Goal: Task Accomplishment & Management: Manage account settings

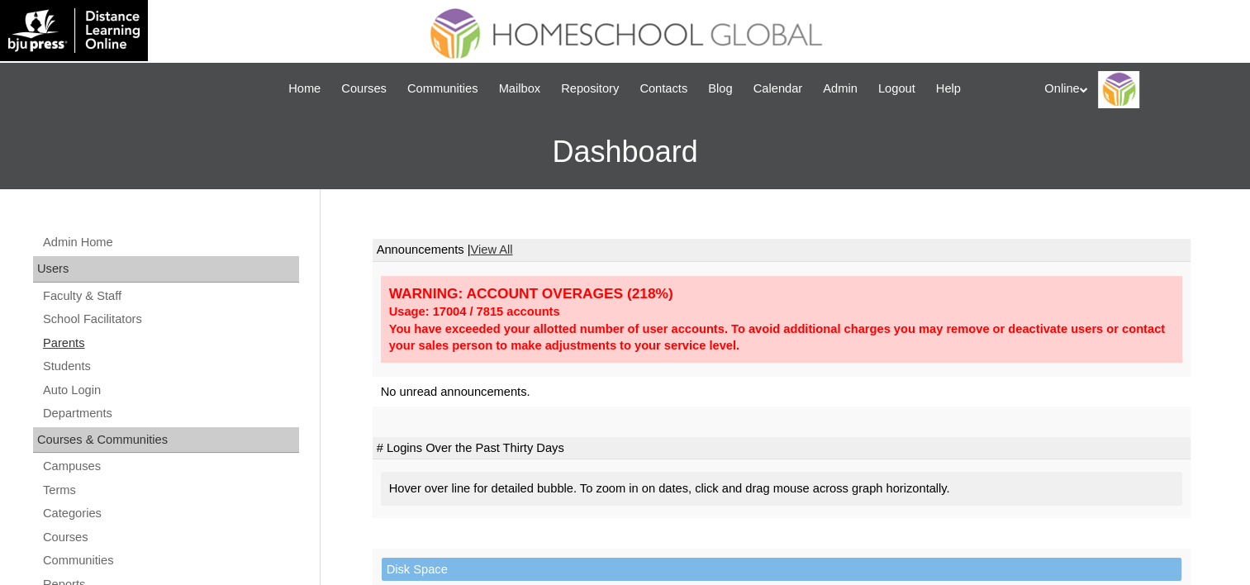
click at [69, 337] on link "Parents" at bounding box center [170, 343] width 258 height 21
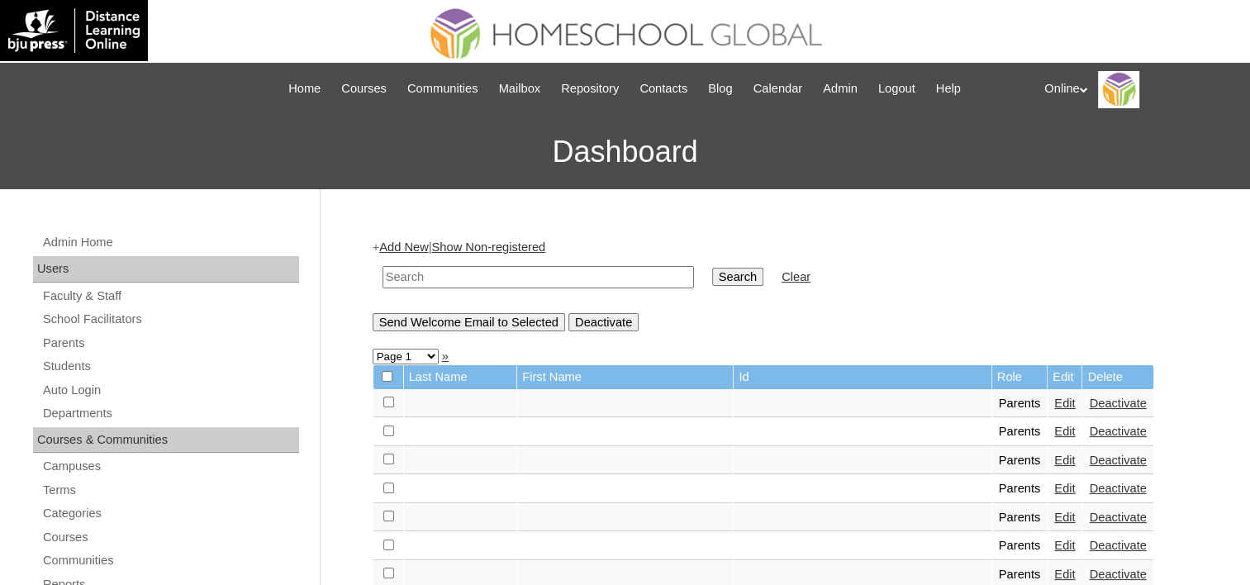
click at [69, 363] on link "Students" at bounding box center [170, 366] width 258 height 21
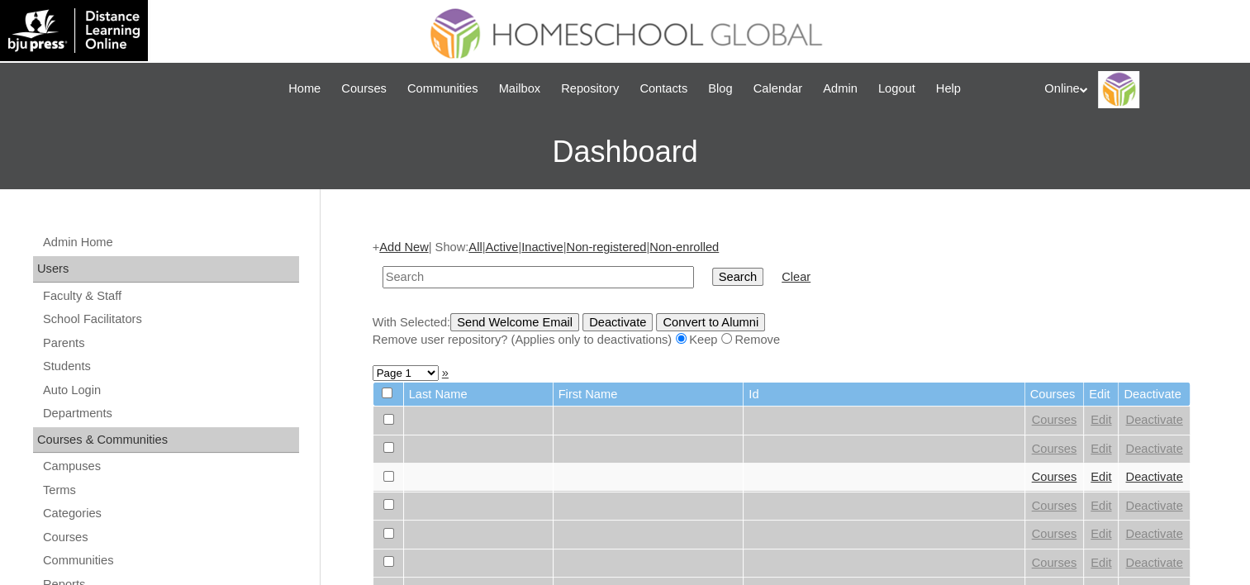
click at [411, 274] on input "text" at bounding box center [537, 277] width 311 height 22
type input "Kim"
click at [712, 268] on input "Search" at bounding box center [737, 277] width 51 height 18
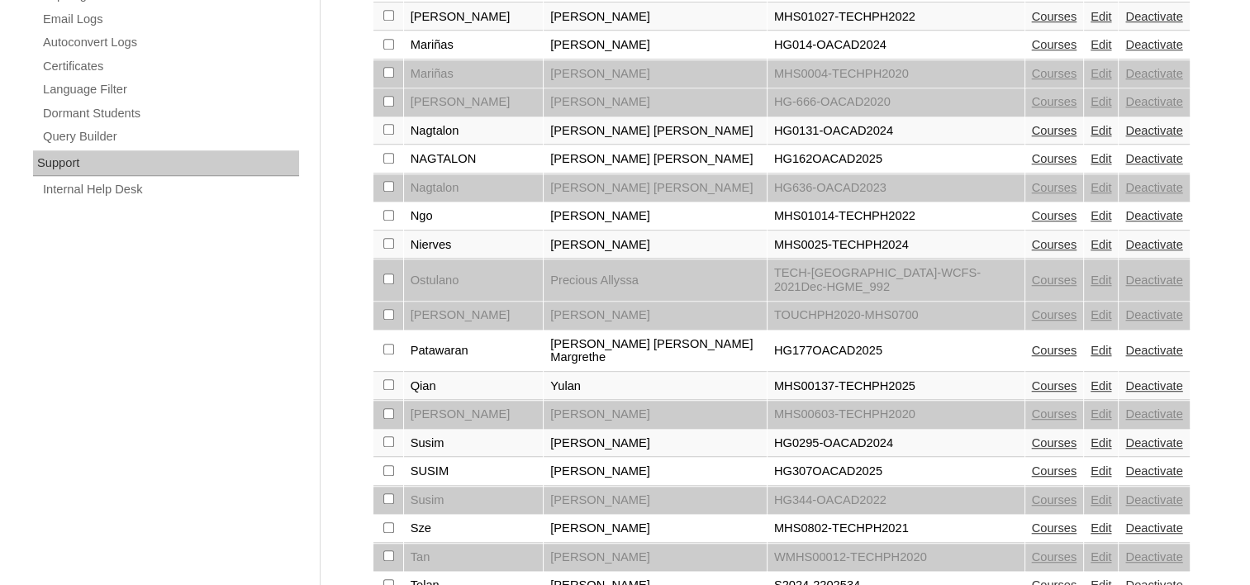
scroll to position [1249, 0]
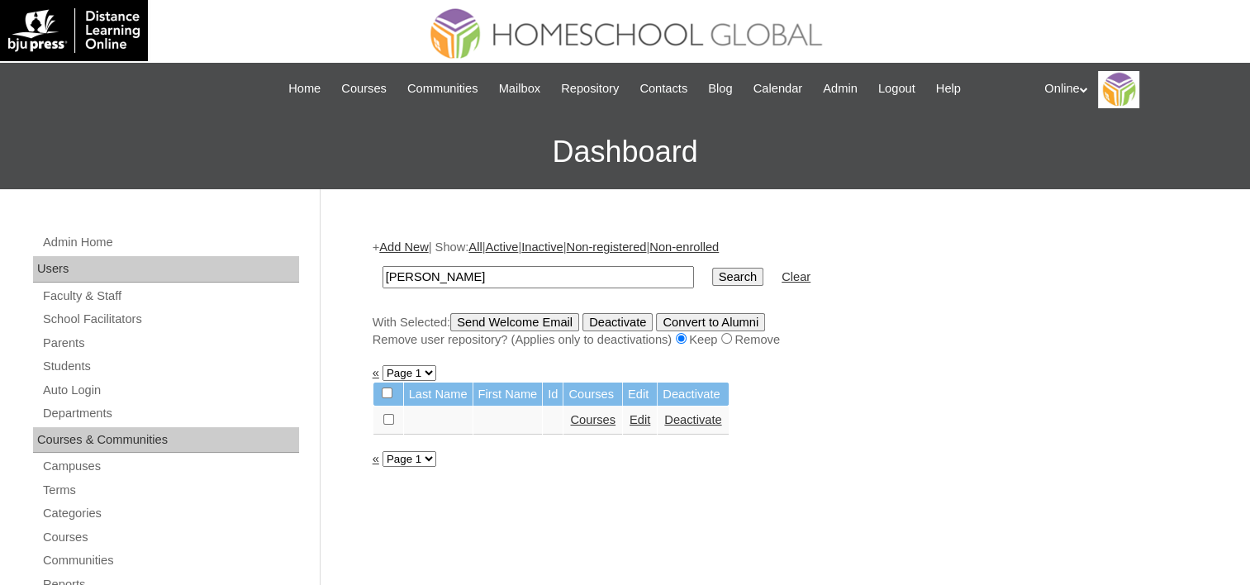
drag, startPoint x: 411, startPoint y: 278, endPoint x: 371, endPoint y: 278, distance: 40.5
type input "Yonna"
click at [712, 268] on input "Search" at bounding box center [737, 277] width 51 height 18
click at [61, 373] on link "Students" at bounding box center [170, 366] width 258 height 21
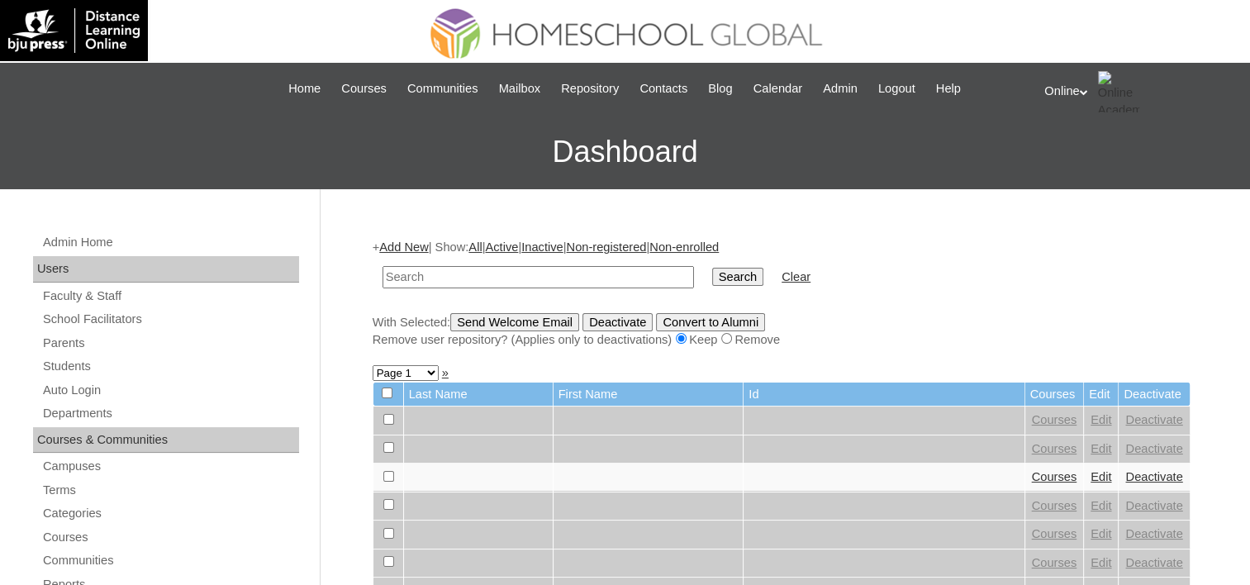
click at [454, 281] on input "text" at bounding box center [537, 277] width 311 height 22
type input "Balague"
click at [712, 268] on input "Search" at bounding box center [737, 277] width 51 height 18
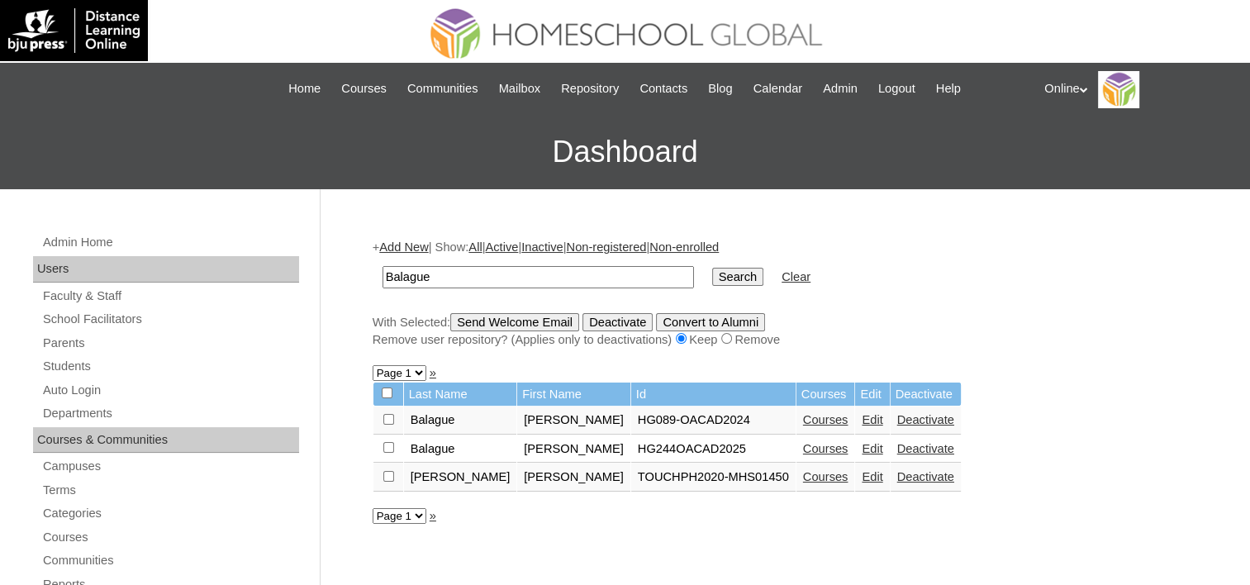
click at [803, 446] on link "Courses" at bounding box center [825, 448] width 45 height 13
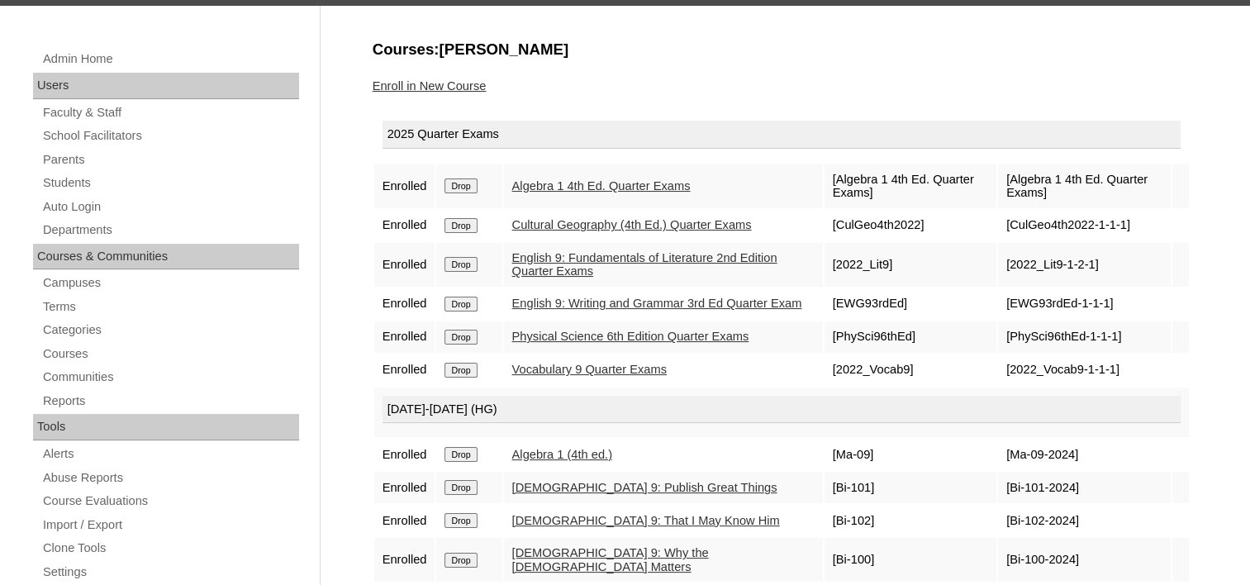
scroll to position [83, 0]
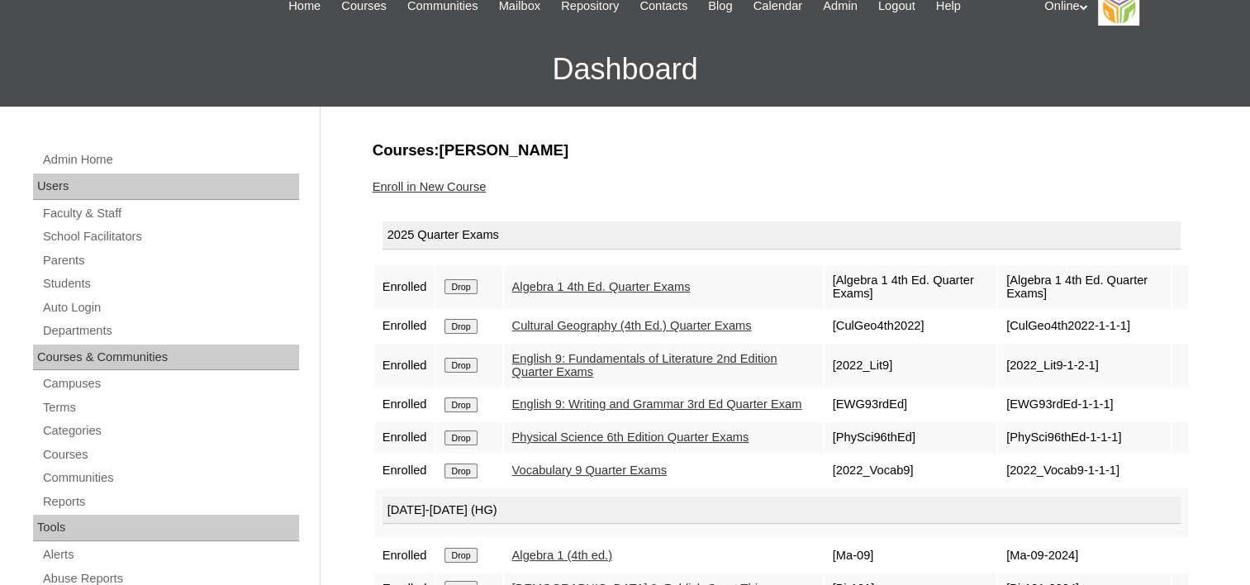
click at [423, 183] on link "Enroll in New Course" at bounding box center [429, 186] width 114 height 13
